Goal: Use online tool/utility: Use online tool/utility

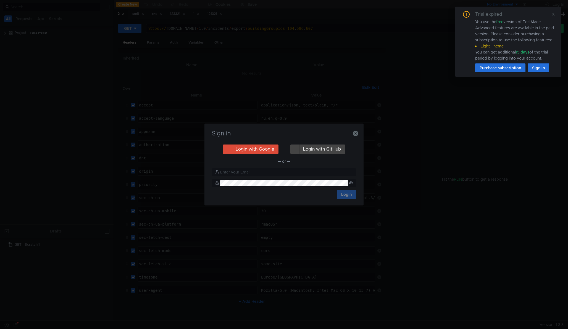
click at [354, 135] on icon "button" at bounding box center [355, 134] width 6 height 6
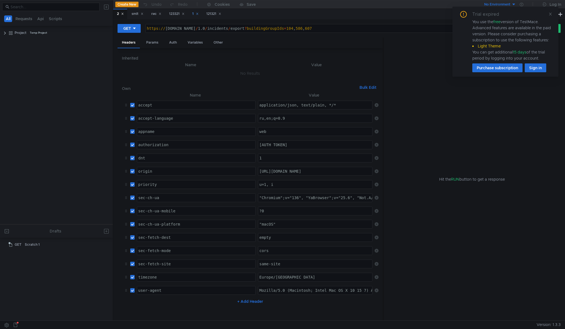
click at [550, 14] on icon at bounding box center [550, 14] width 3 height 3
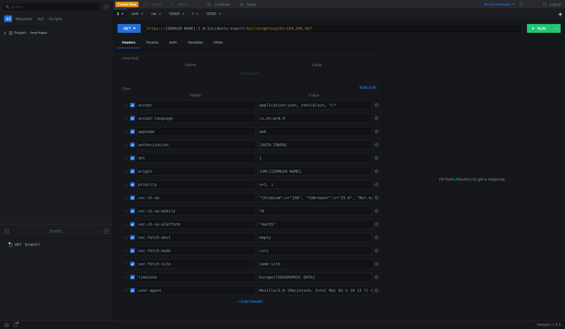
click at [105, 9] on button at bounding box center [106, 6] width 9 height 9
click at [160, 26] on app-tour-anchor "cURL" at bounding box center [156, 29] width 10 height 7
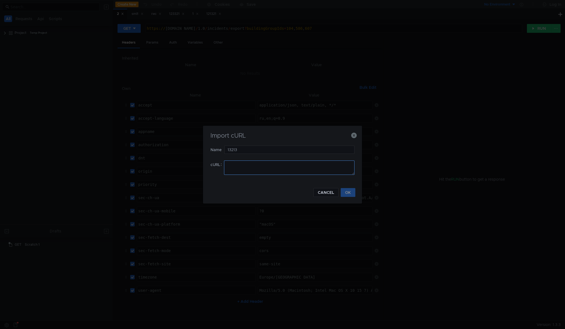
type input "13213"
click at [254, 166] on textarea at bounding box center [289, 168] width 131 height 14
paste textarea "curl '[URL][DOMAIN_NAME]' \ -H 'accept: application/json, text/plain, */*' \ -H…"
type textarea "curl '[URL][DOMAIN_NAME]' \ -H 'accept: application/json, text/plain, */*' \ -H…"
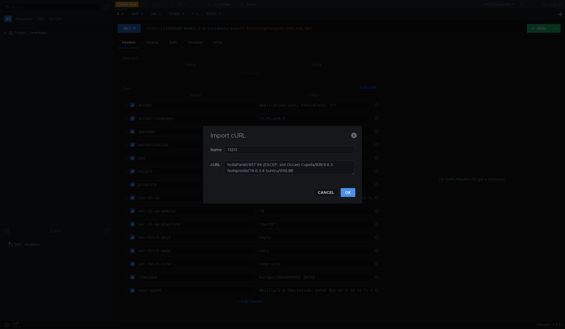
click at [347, 190] on button "OK" at bounding box center [348, 192] width 15 height 9
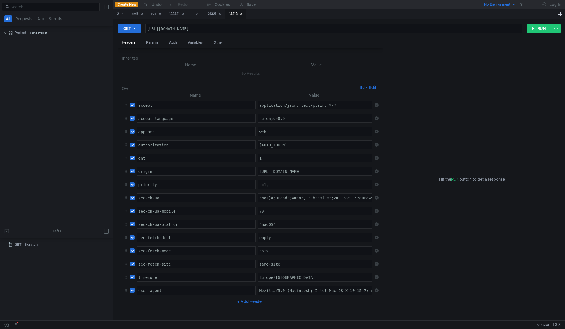
click at [349, 194] on div ""Not)A;Brand";v="8", "Chromium";v="138", "YaBrowser";v="25.8", "Yowser";v="2.5"" at bounding box center [315, 197] width 115 height 9
click at [181, 28] on div "https:// [DOMAIN_NAME] / 2.0 / payments ? paymentStatusId = 3 & invoiceTypeId =…" at bounding box center [334, 32] width 377 height 13
type textarea "[URL][DOMAIN_NAME]"
click at [535, 27] on button "RUN" at bounding box center [539, 28] width 25 height 9
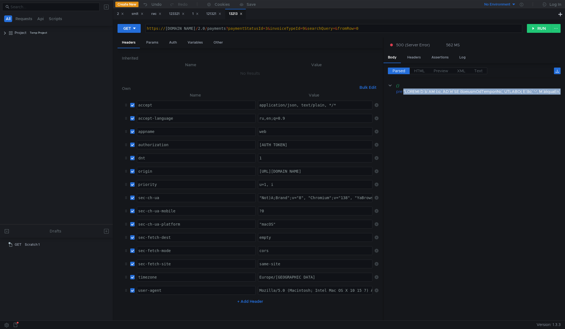
copy div ""SELECT `P`.`id` AS `id`, `PC`.`id` AS `paymentToCompanyId`, CONCAT( `P`.`id`, …"
click at [537, 30] on button "RUN" at bounding box center [539, 28] width 25 height 9
click at [537, 25] on button "RUN" at bounding box center [539, 28] width 25 height 9
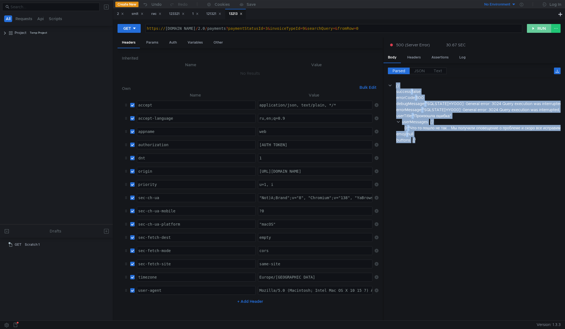
click at [542, 26] on button "RUN" at bounding box center [539, 28] width 25 height 9
click at [415, 116] on div ""Произошла ошибка"" at bounding box center [538, 116] width 251 height 6
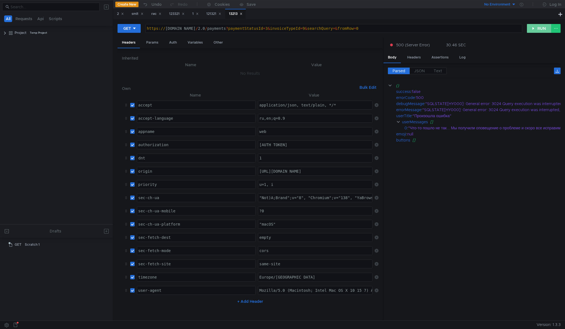
click at [539, 24] on button "RUN" at bounding box center [539, 28] width 25 height 9
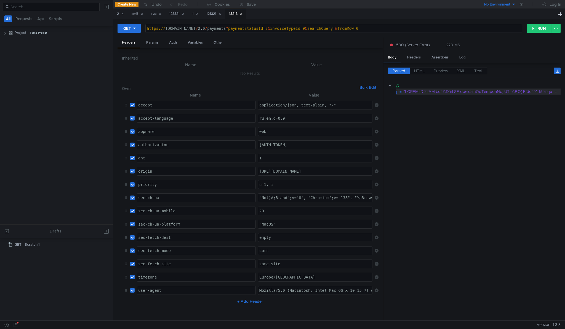
copy div ""SELECT `P`.`id` AS `id`, `PC`.`id` AS `paymentToCompanyId`, CONCAT( `P`.`id`, …"
